Goal: Register for event/course

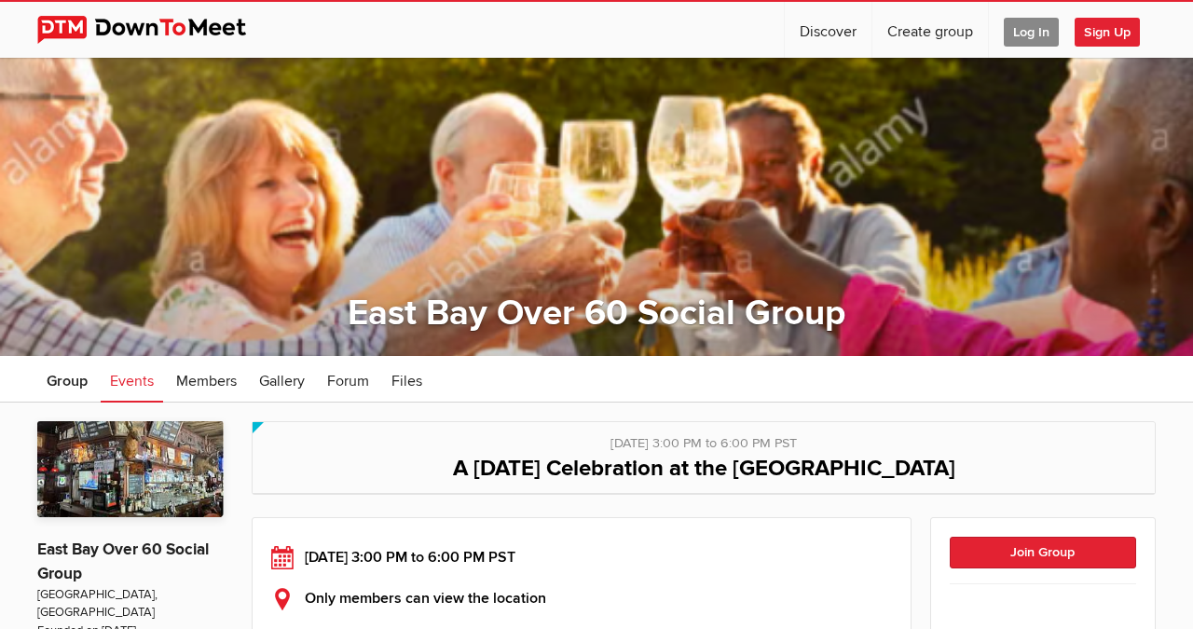
click at [1035, 36] on span "Log In" at bounding box center [1031, 32] width 55 height 29
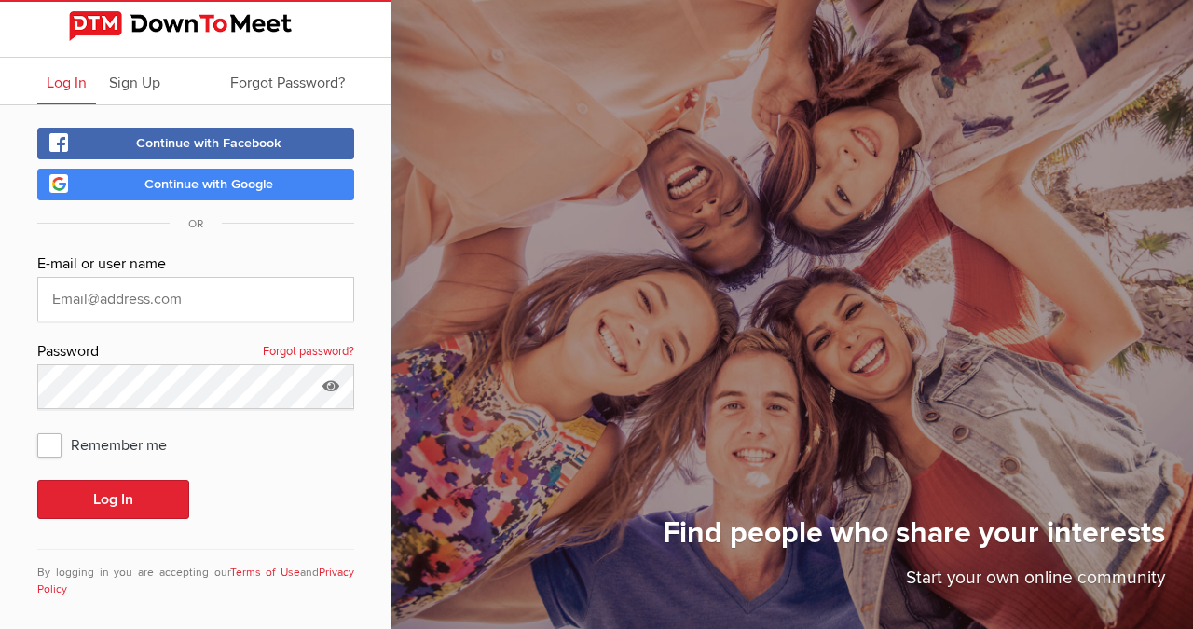
click at [89, 89] on link "Log In" at bounding box center [66, 81] width 59 height 47
click at [116, 288] on input "text" at bounding box center [195, 299] width 317 height 45
click at [257, 301] on input "text" at bounding box center [195, 299] width 317 height 45
type input "[EMAIL_ADDRESS][DOMAIN_NAME]"
click at [54, 456] on span "Remember me" at bounding box center [111, 445] width 148 height 34
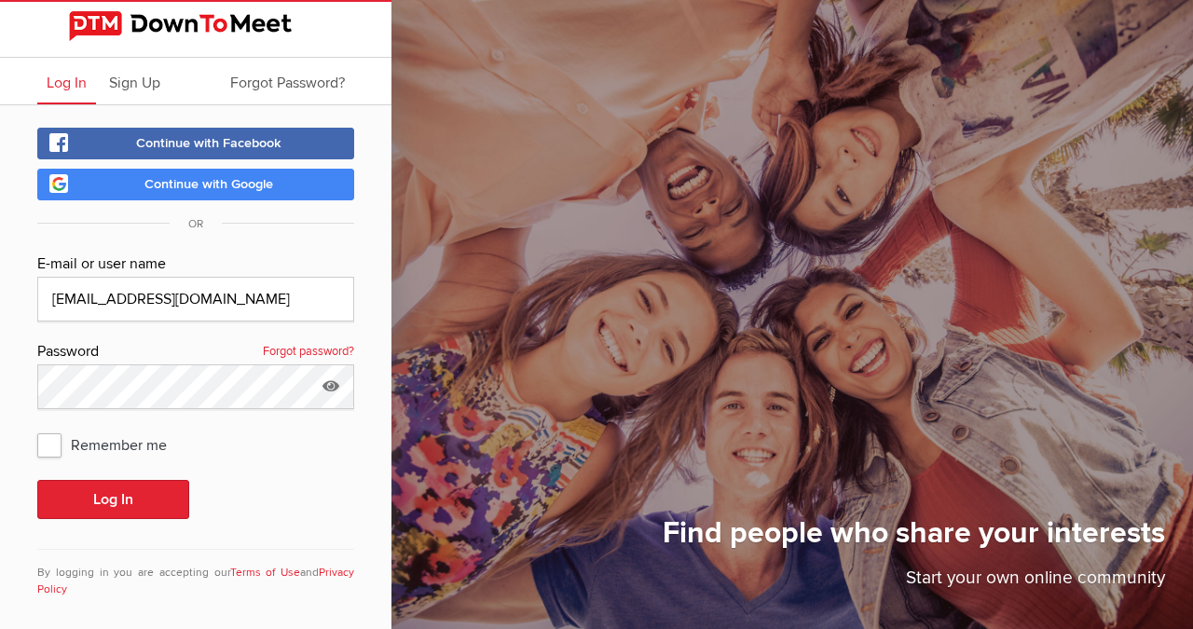
click at [37, 428] on input "Remember me" at bounding box center [36, 427] width 1 height 1
checkbox input "true"
click at [329, 392] on icon at bounding box center [331, 385] width 28 height 43
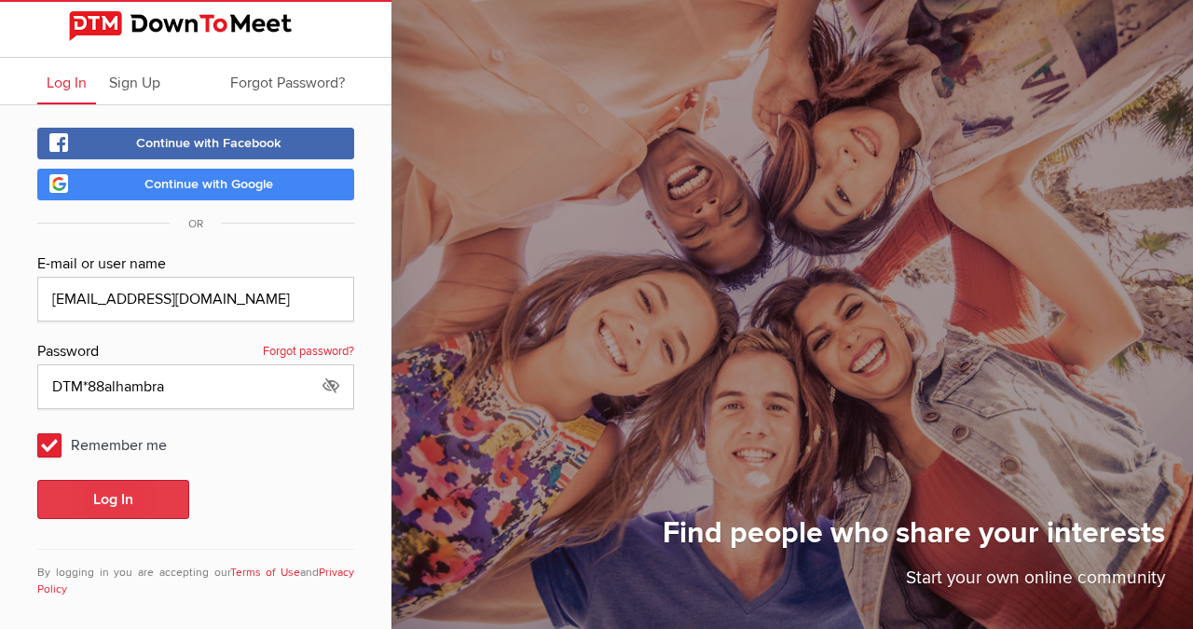
click at [111, 505] on button "Log In" at bounding box center [113, 499] width 152 height 39
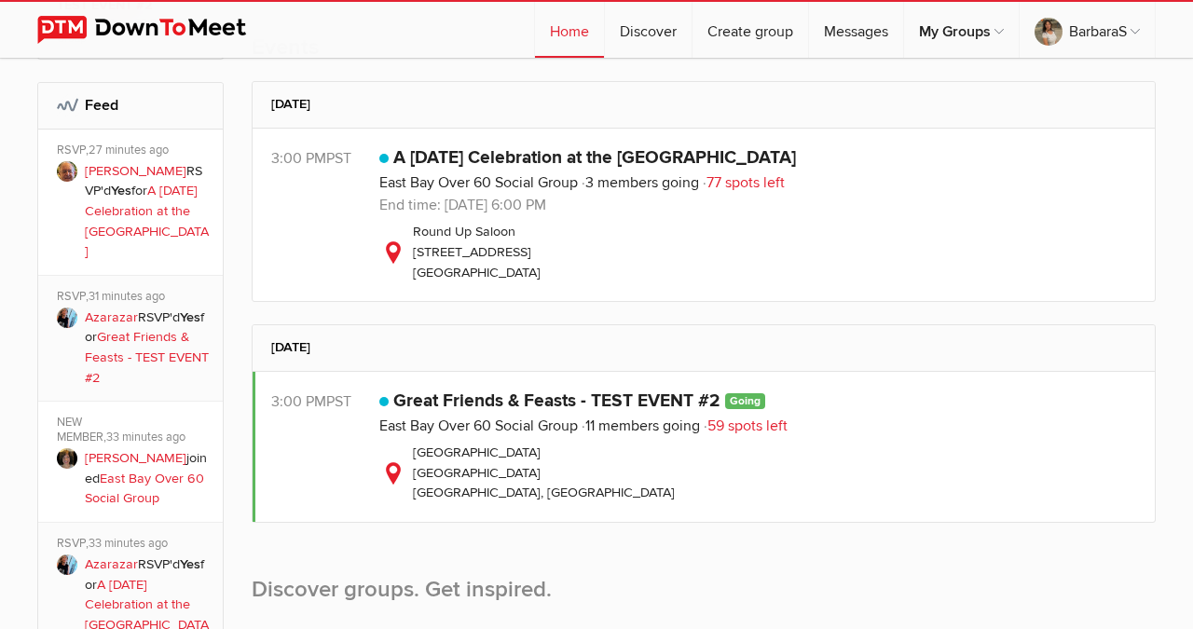
scroll to position [640, 0]
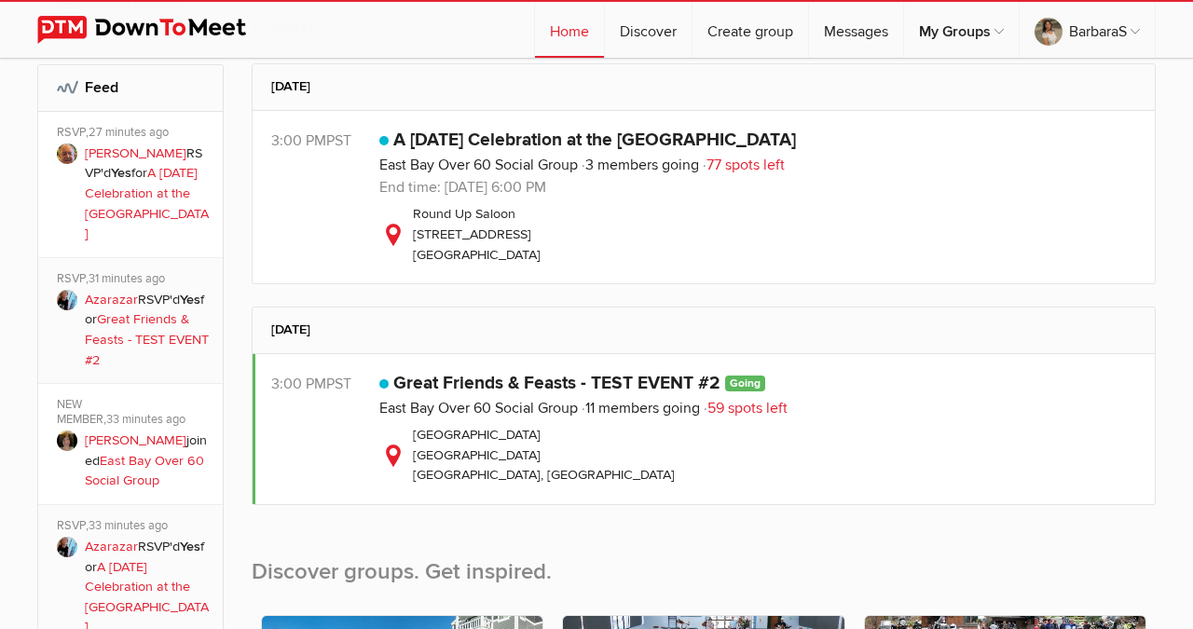
click at [505, 227] on div "Round Up Saloon [STREET_ADDRESS]" at bounding box center [757, 234] width 757 height 61
click at [482, 145] on link "A [DATE] Celebration at the [GEOGRAPHIC_DATA]" at bounding box center [594, 140] width 403 height 22
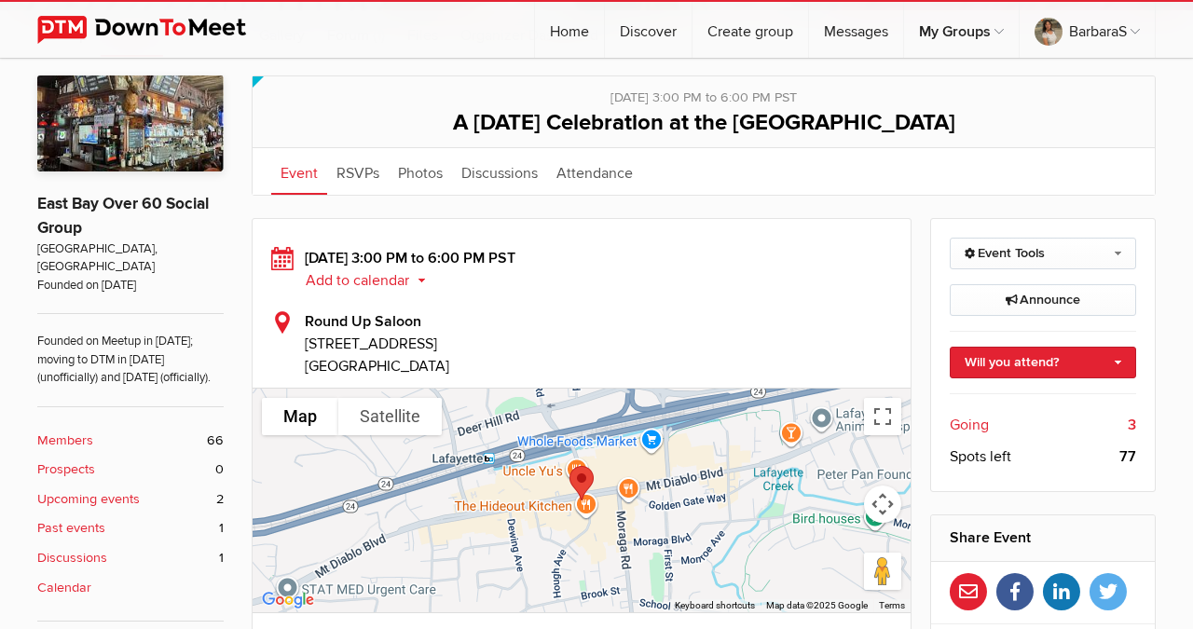
scroll to position [349, 0]
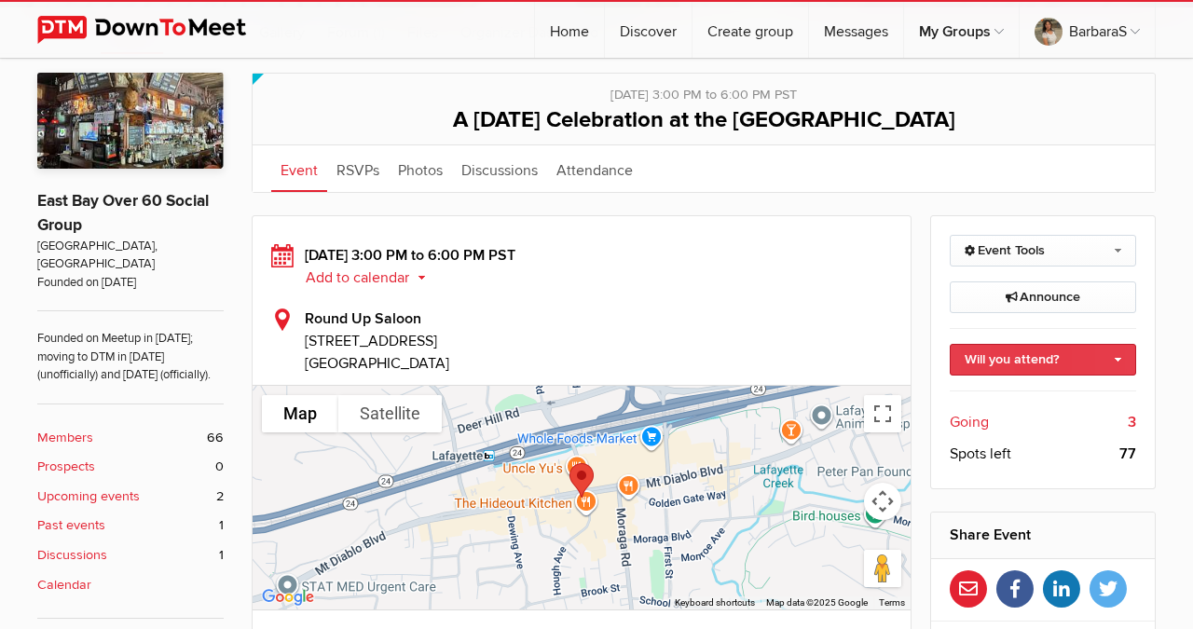
click at [1005, 355] on link "Will you attend?" at bounding box center [1043, 360] width 187 height 32
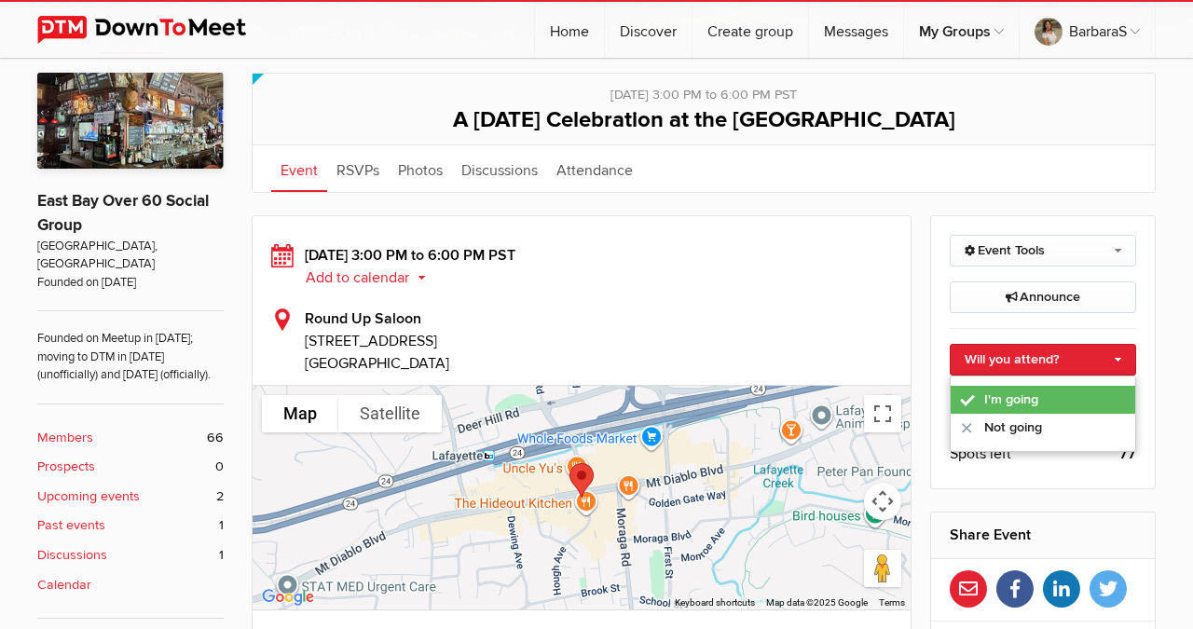
click at [992, 389] on link "I'm going" at bounding box center [1043, 400] width 185 height 28
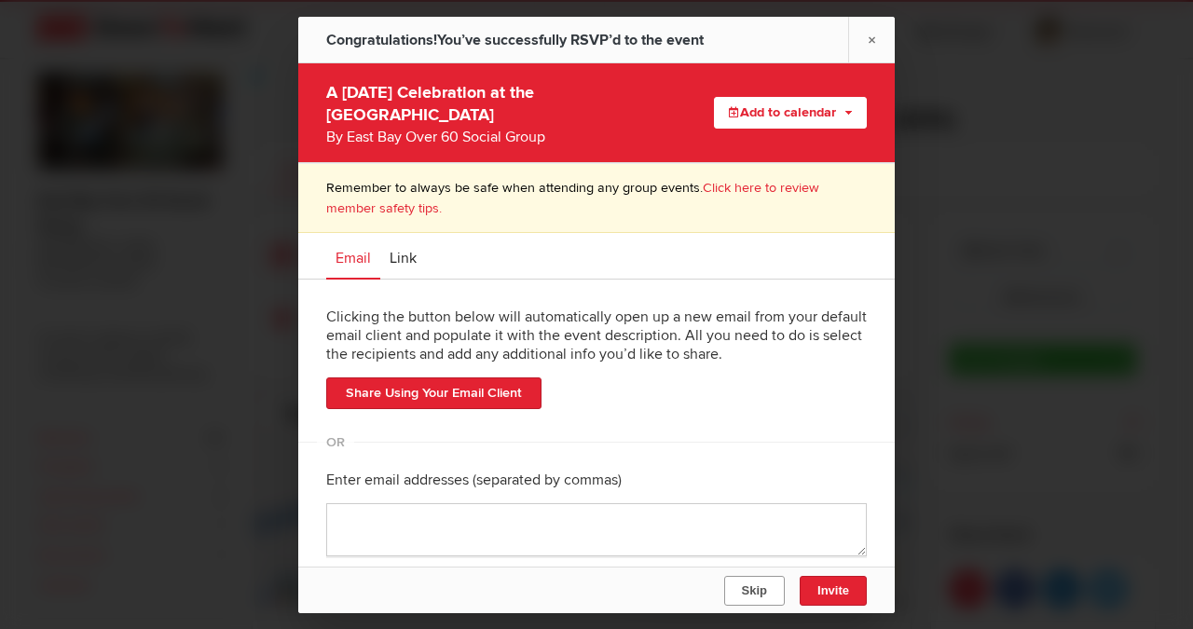
click at [750, 601] on button "Skip" at bounding box center [754, 591] width 61 height 30
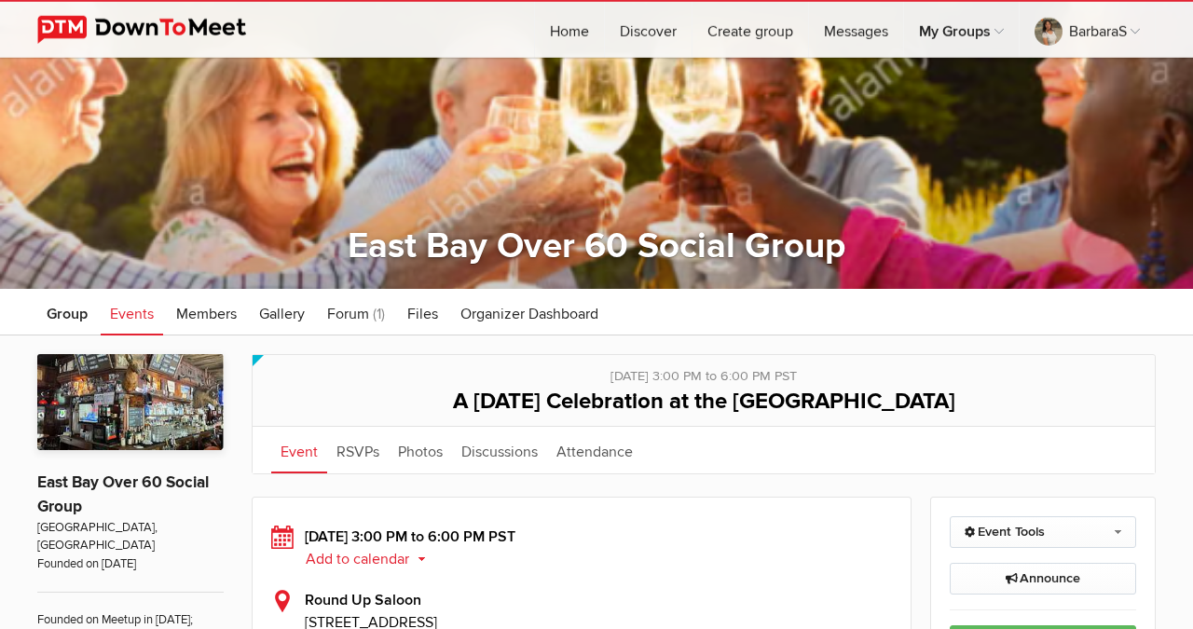
scroll to position [0, 0]
